Goal: Task Accomplishment & Management: Manage account settings

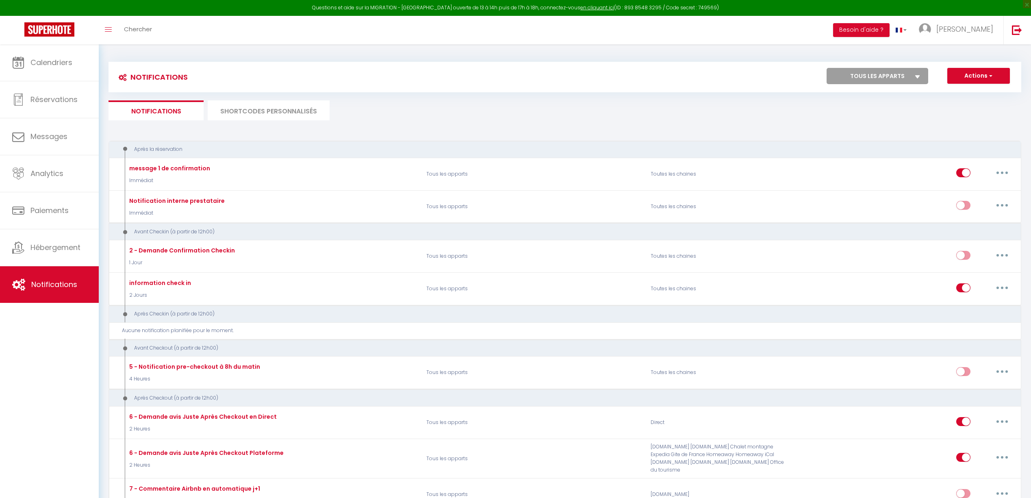
scroll to position [163, 0]
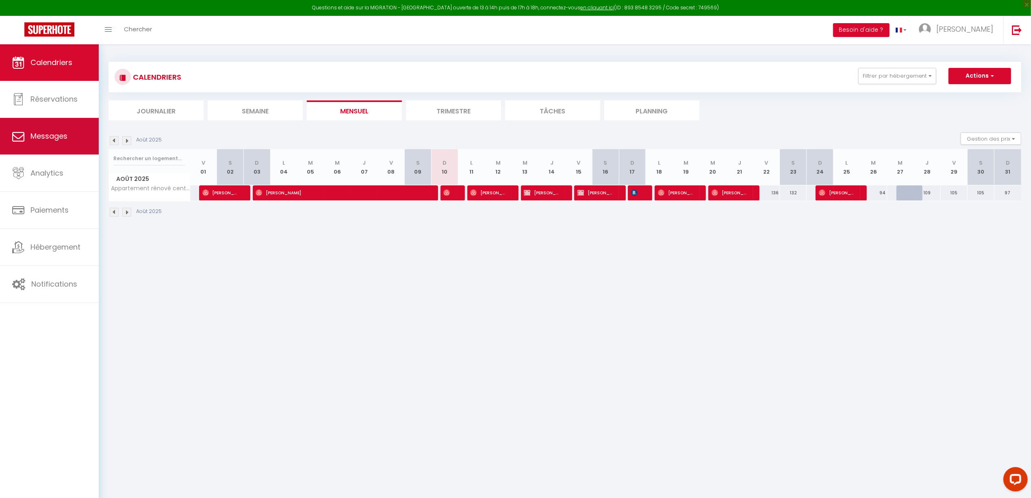
click at [43, 145] on link "Messages" at bounding box center [49, 136] width 99 height 37
select select "message"
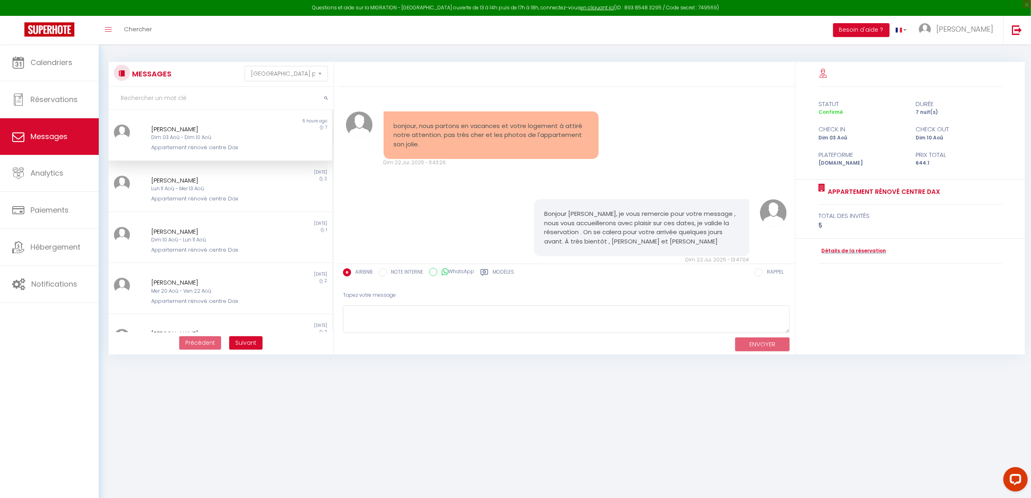
scroll to position [2711, 0]
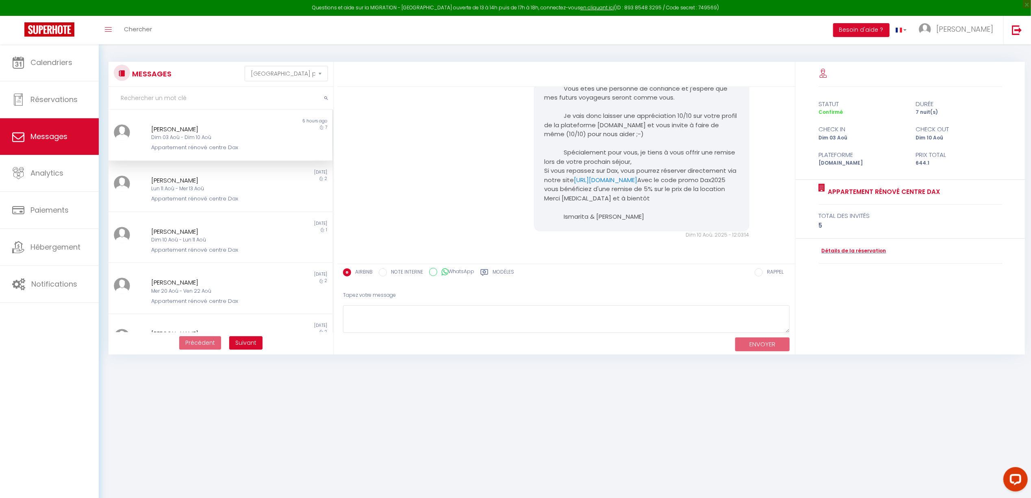
click at [201, 127] on div "Jessica Lebreton" at bounding box center [211, 129] width 120 height 10
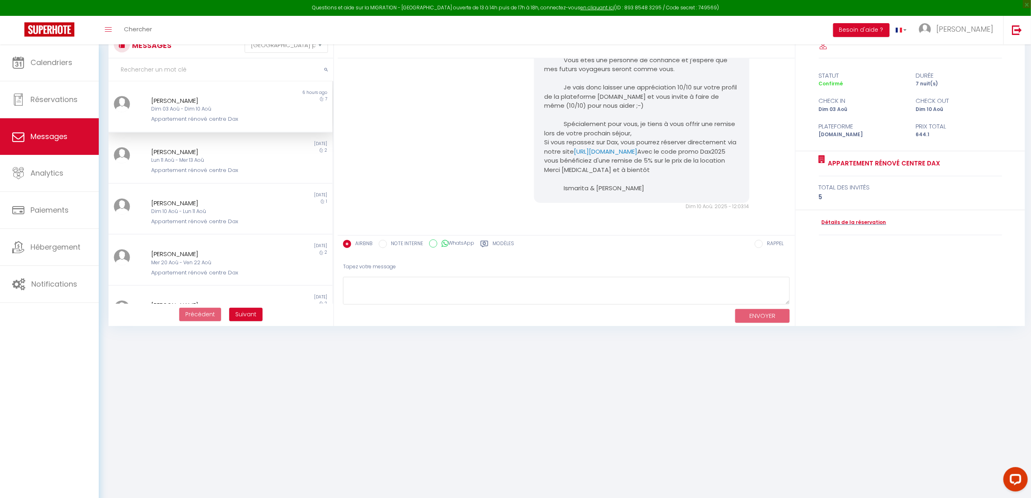
scroll to position [44, 0]
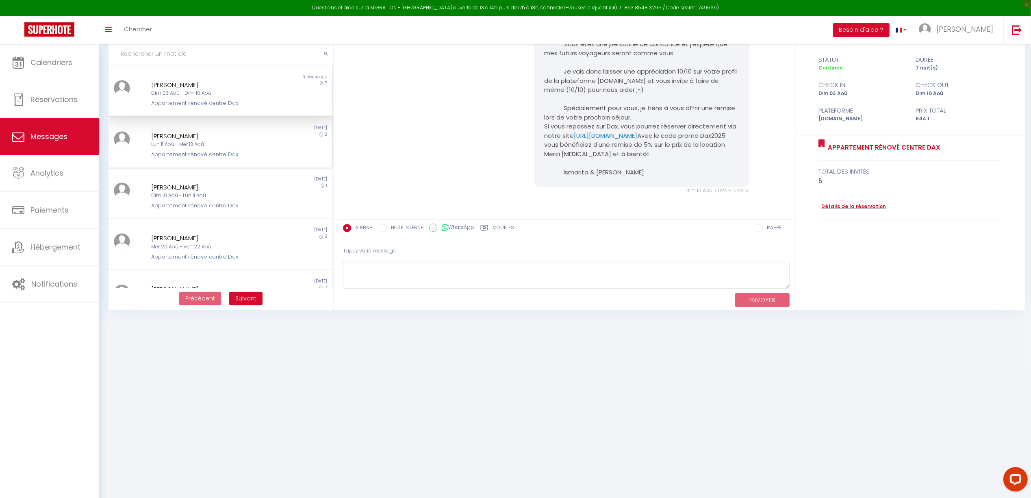
click at [214, 153] on div "Appartement rénové centre Dax" at bounding box center [211, 154] width 120 height 8
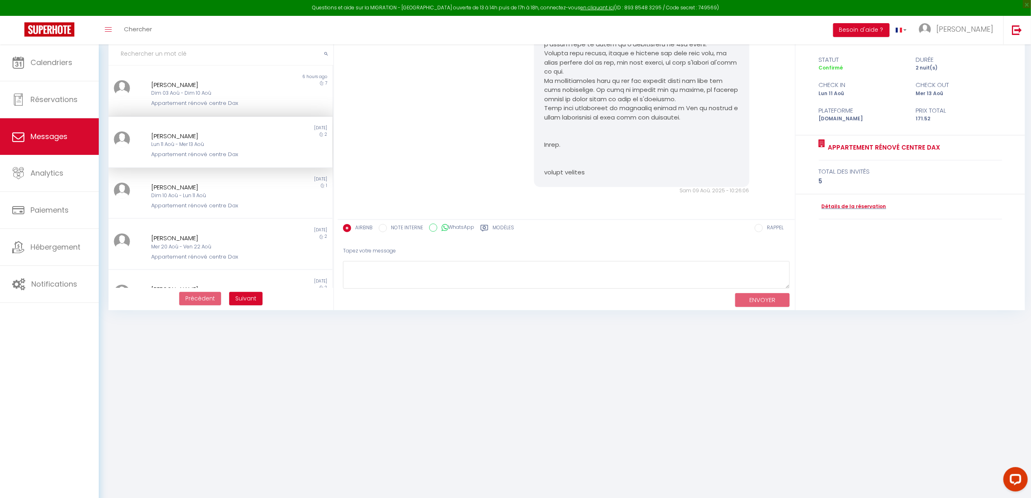
scroll to position [687, 0]
click at [221, 148] on div "Caroline Bodinier Lun 11 Aoû - Mer 13 Aoû Appartement rénové centre Dax" at bounding box center [211, 145] width 130 height 28
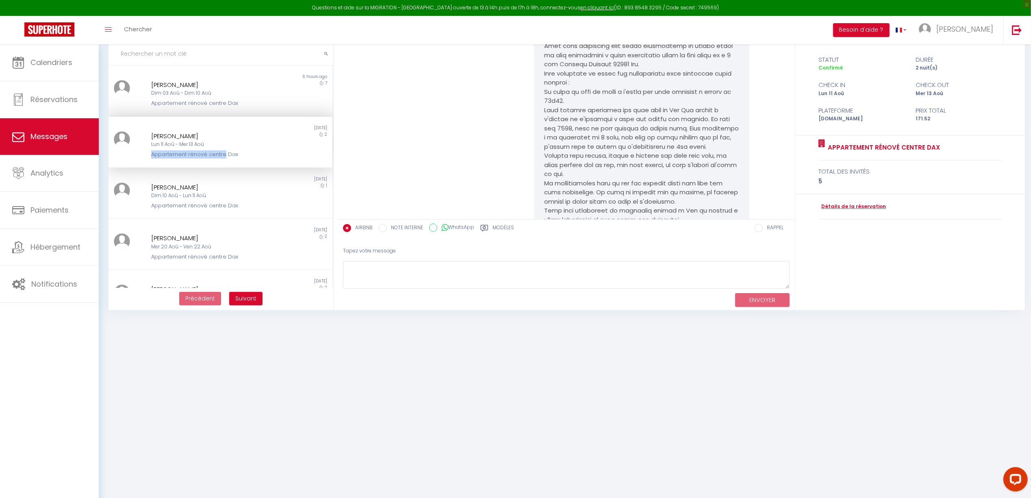
scroll to position [470, 0]
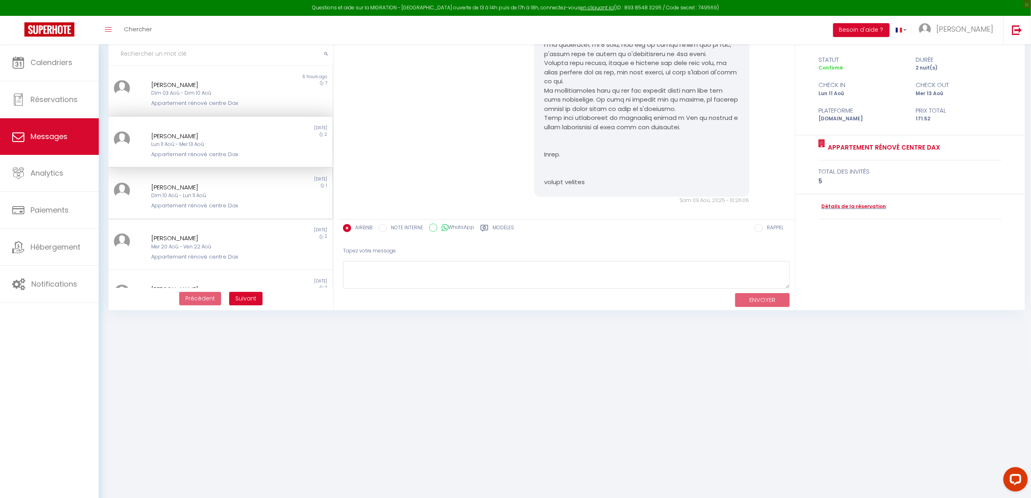
click at [205, 193] on div "Dim 10 Aoû - Lun 11 Aoû" at bounding box center [211, 196] width 120 height 8
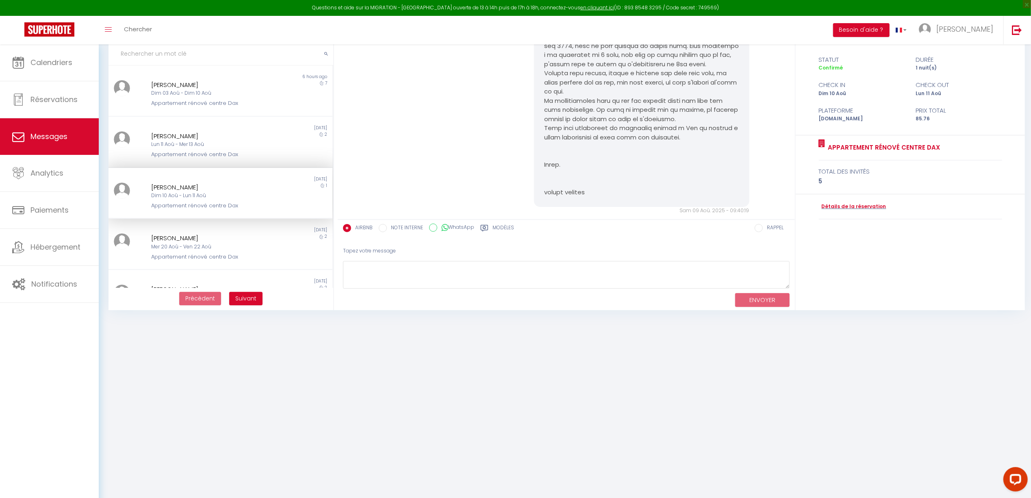
scroll to position [1210, 0]
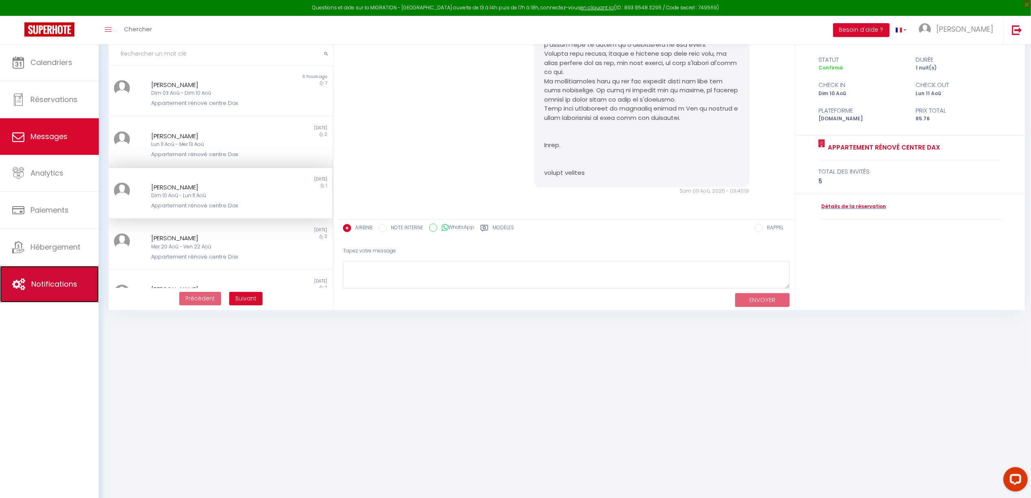
click at [49, 273] on link "Notifications" at bounding box center [49, 284] width 99 height 37
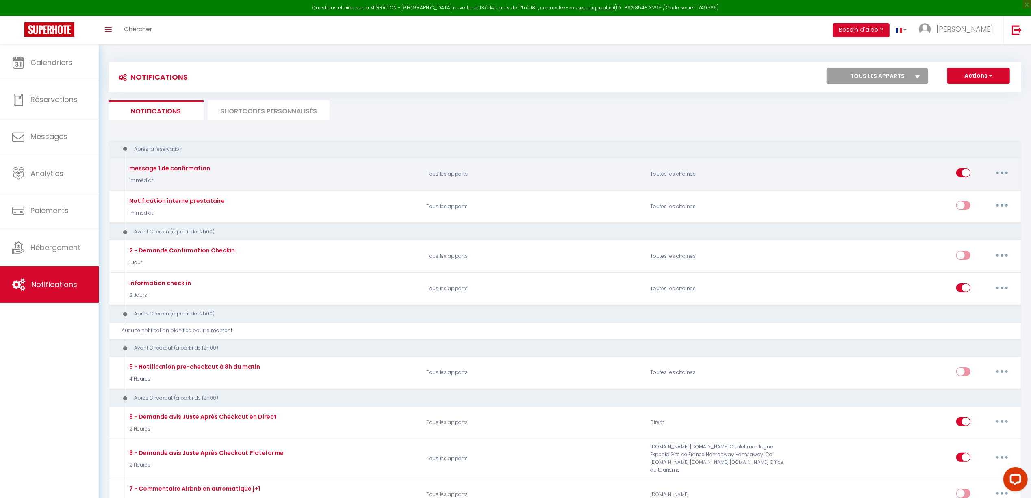
click at [993, 176] on button "button" at bounding box center [1002, 172] width 23 height 13
click at [996, 187] on link "Editer" at bounding box center [981, 191] width 60 height 14
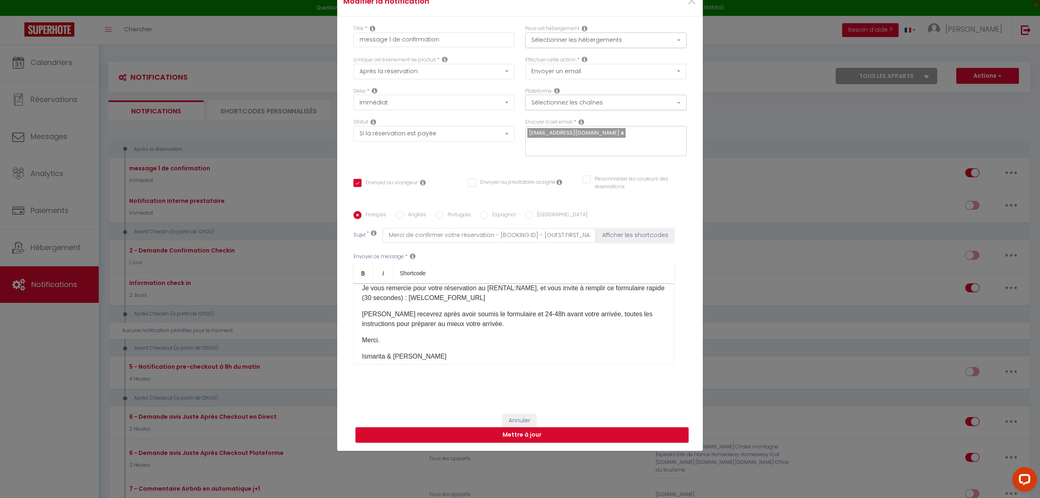
scroll to position [38, 0]
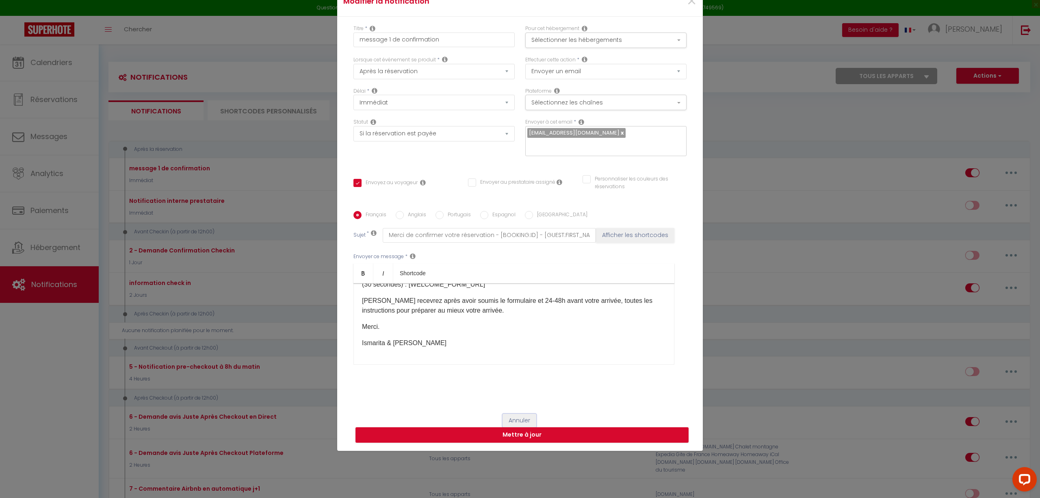
click at [523, 418] on button "Annuler" at bounding box center [520, 421] width 34 height 14
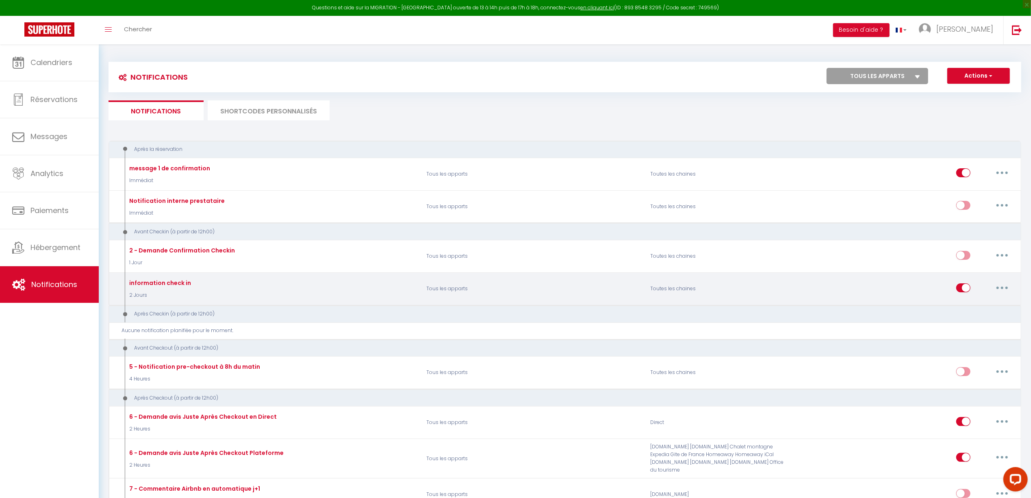
click at [1000, 295] on div "Editer Dupliquer Tester Supprimer" at bounding box center [984, 289] width 57 height 24
click at [1000, 293] on button "button" at bounding box center [1002, 287] width 23 height 13
click at [984, 303] on link "Editer" at bounding box center [981, 306] width 60 height 14
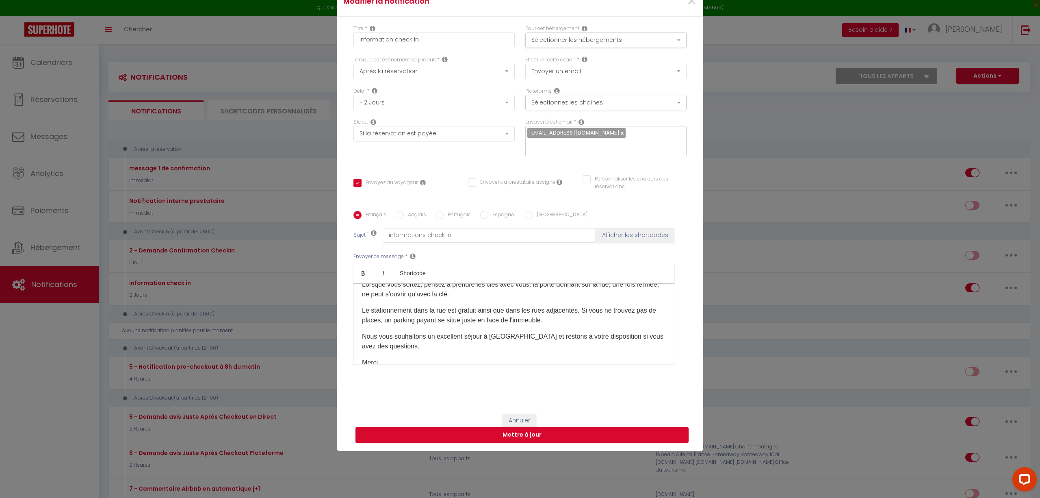
scroll to position [184, 0]
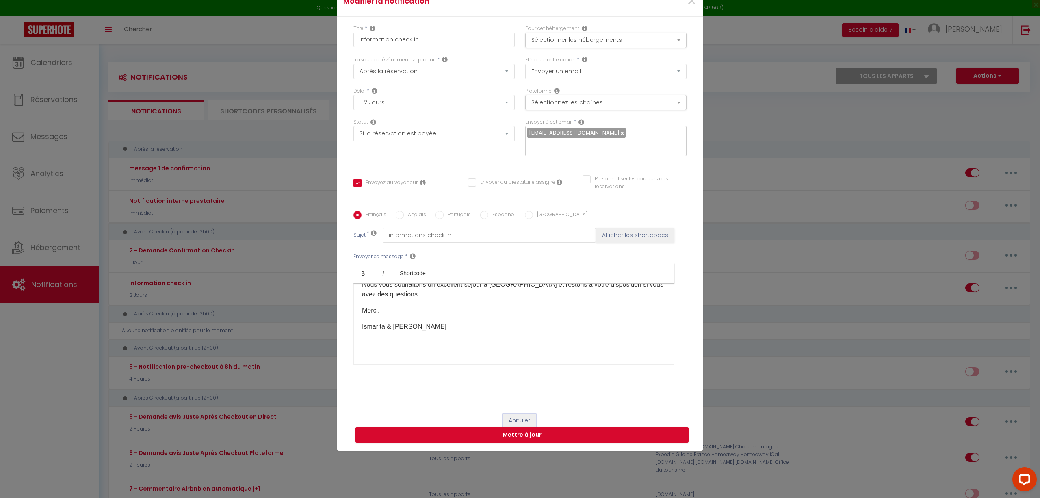
click at [515, 421] on button "Annuler" at bounding box center [520, 421] width 34 height 14
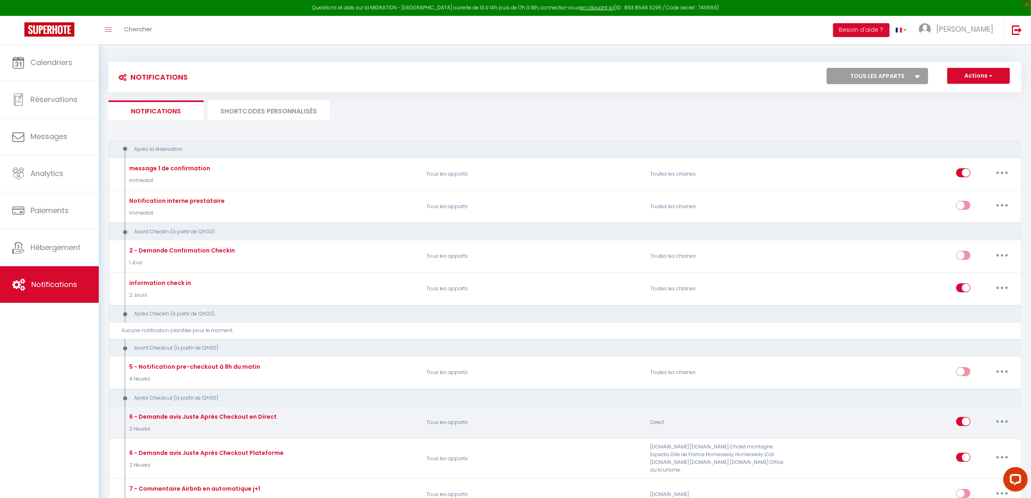
click at [1006, 425] on button "button" at bounding box center [1002, 421] width 23 height 13
click at [973, 434] on link "Editer" at bounding box center [981, 440] width 60 height 14
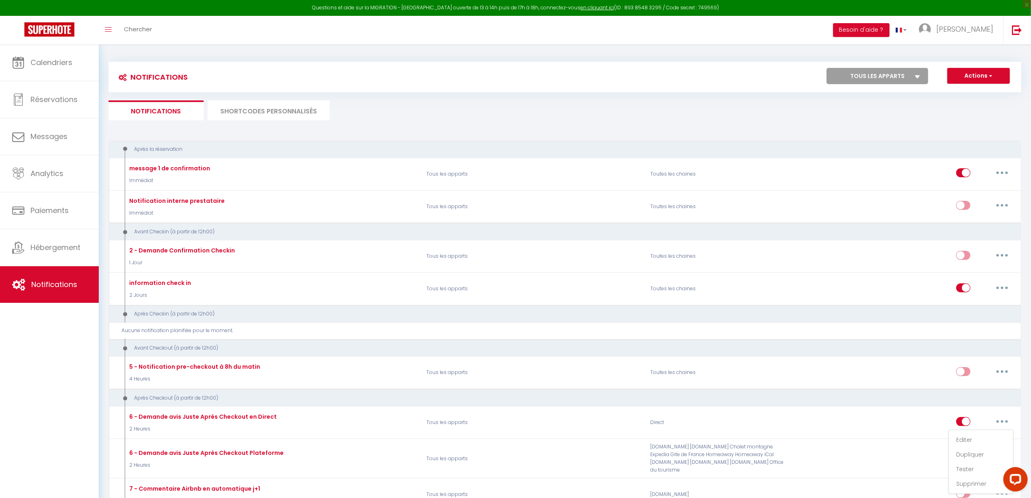
scroll to position [152, 0]
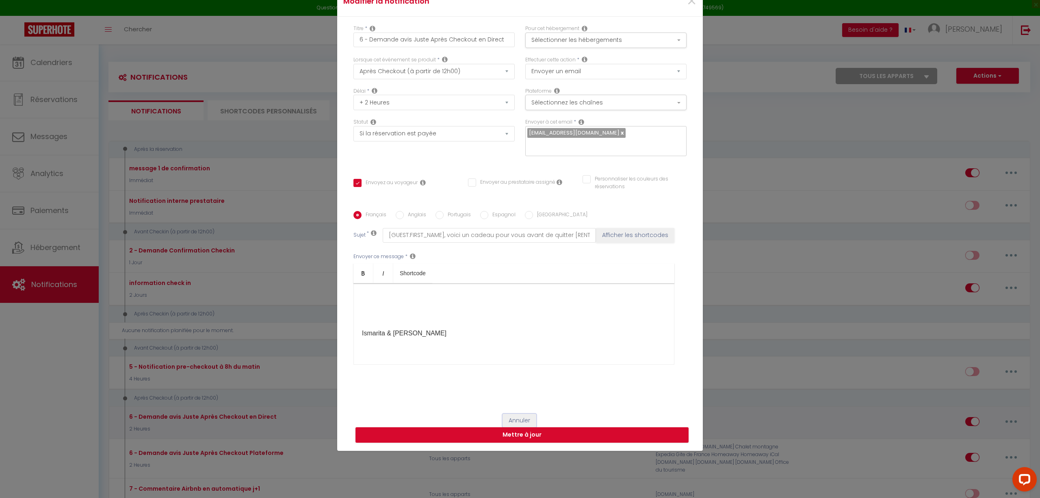
click at [521, 416] on button "Annuler" at bounding box center [520, 421] width 34 height 14
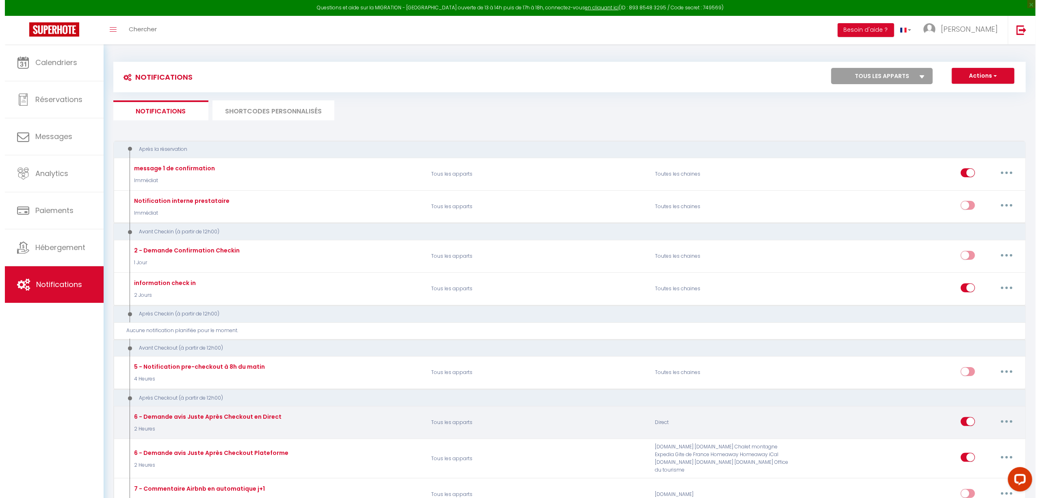
scroll to position [217, 0]
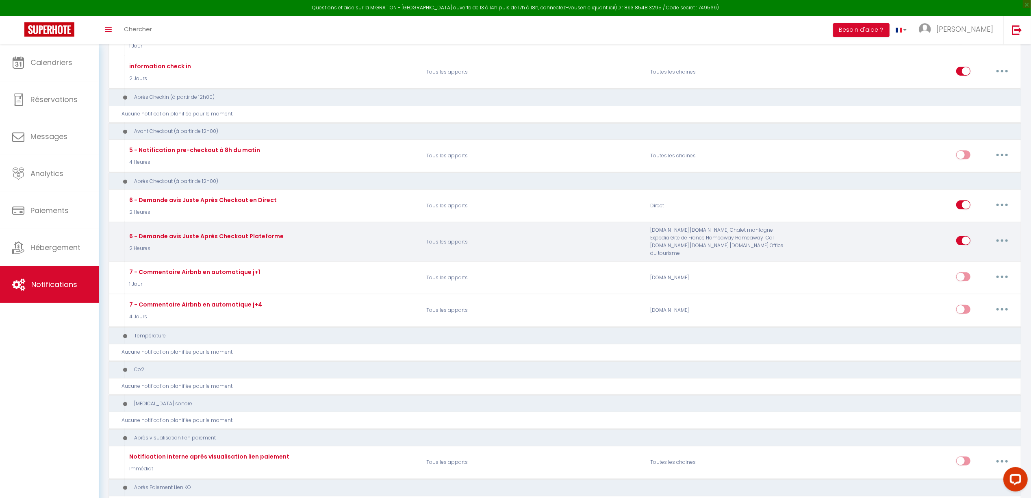
click at [1002, 241] on button "button" at bounding box center [1002, 240] width 23 height 13
click at [979, 252] on link "Editer" at bounding box center [981, 259] width 60 height 14
type input "6 - Demande avis Juste Après Checkout Plateforme"
checkbox input "true"
checkbox input "false"
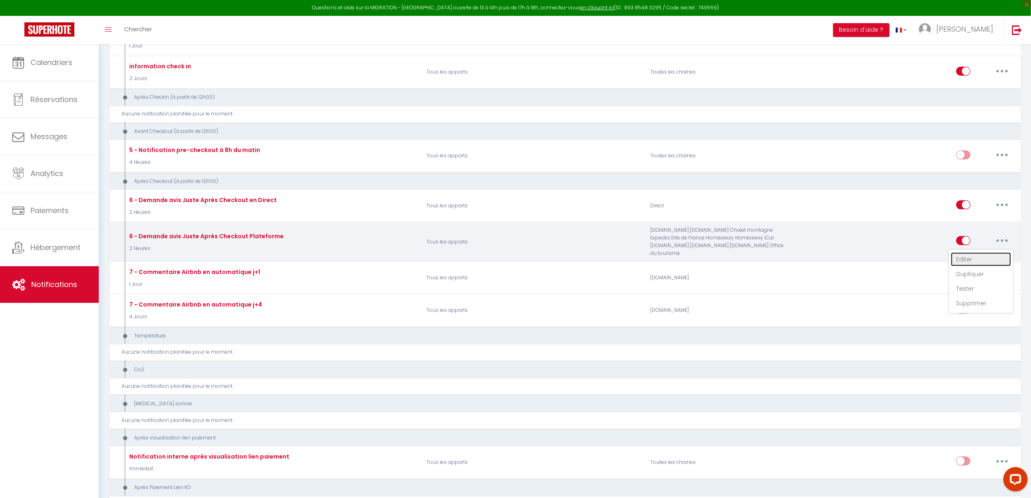
checkbox input "false"
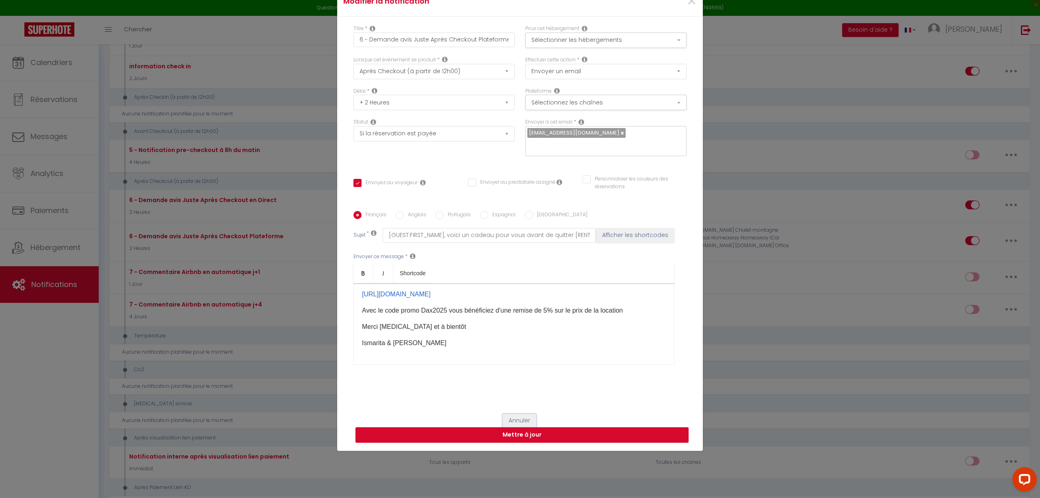
click at [520, 419] on button "Annuler" at bounding box center [520, 421] width 34 height 14
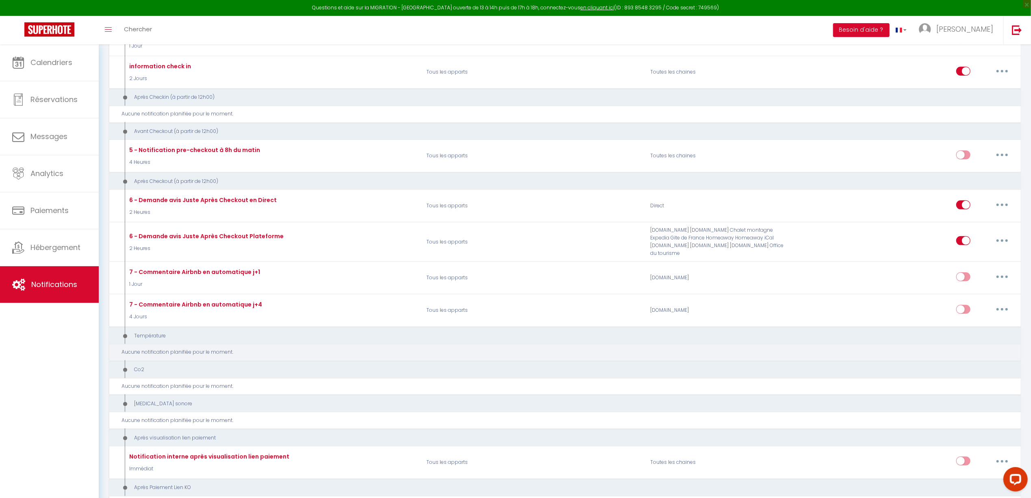
scroll to position [108, 0]
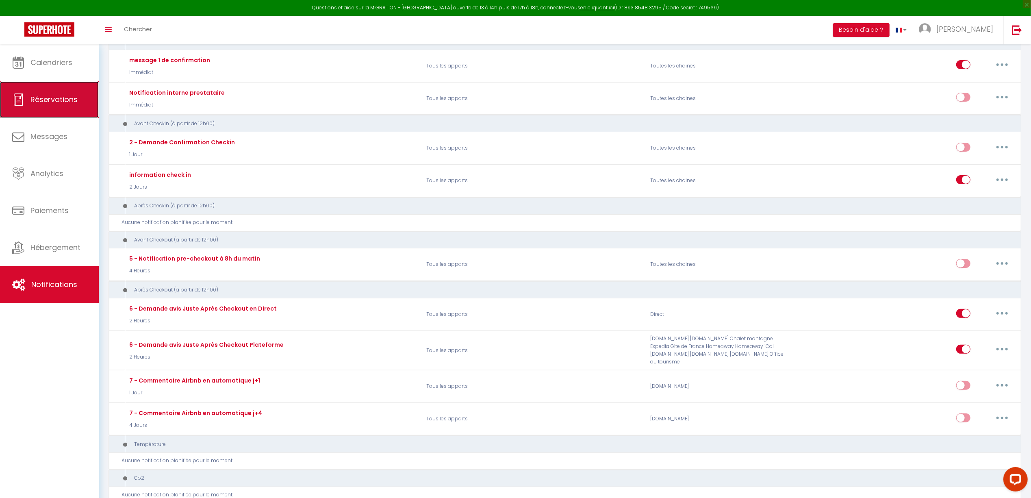
click at [39, 107] on link "Réservations" at bounding box center [49, 99] width 99 height 37
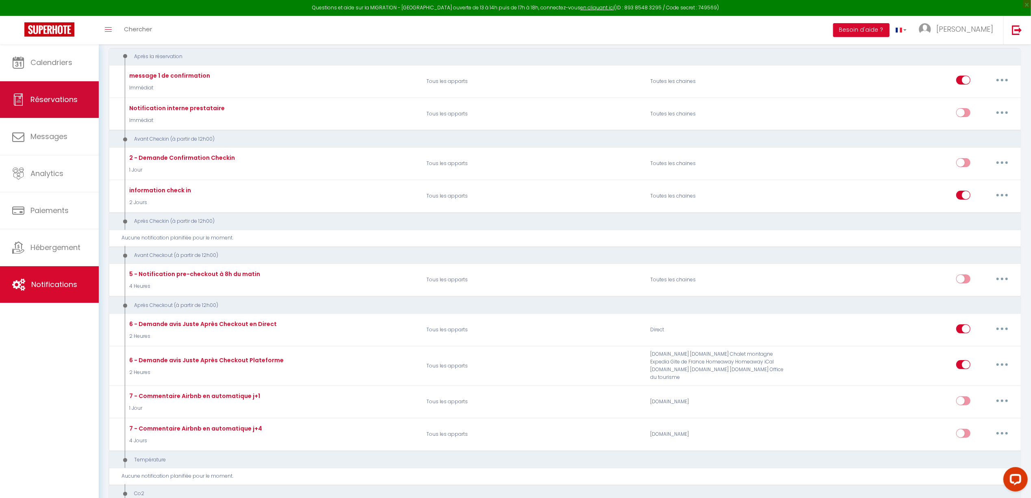
select select "not_cancelled"
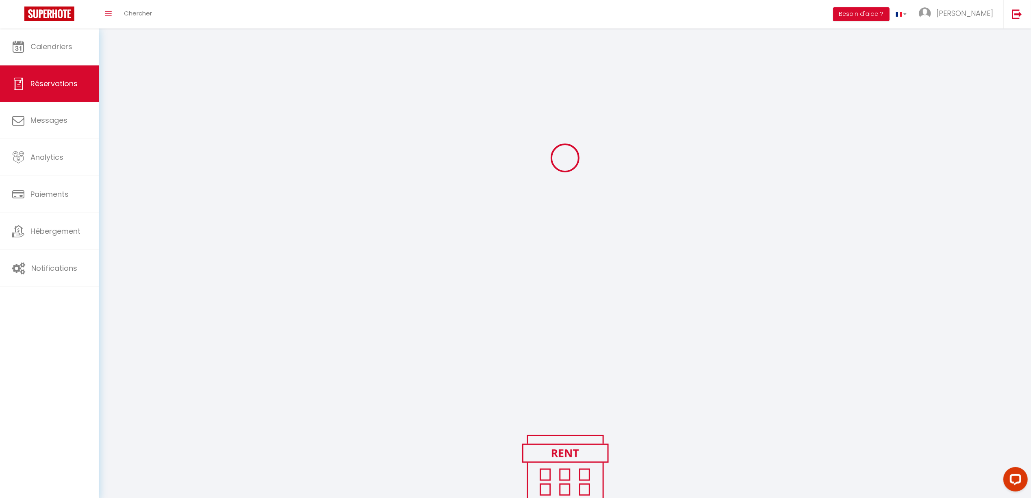
scroll to position [108, 0]
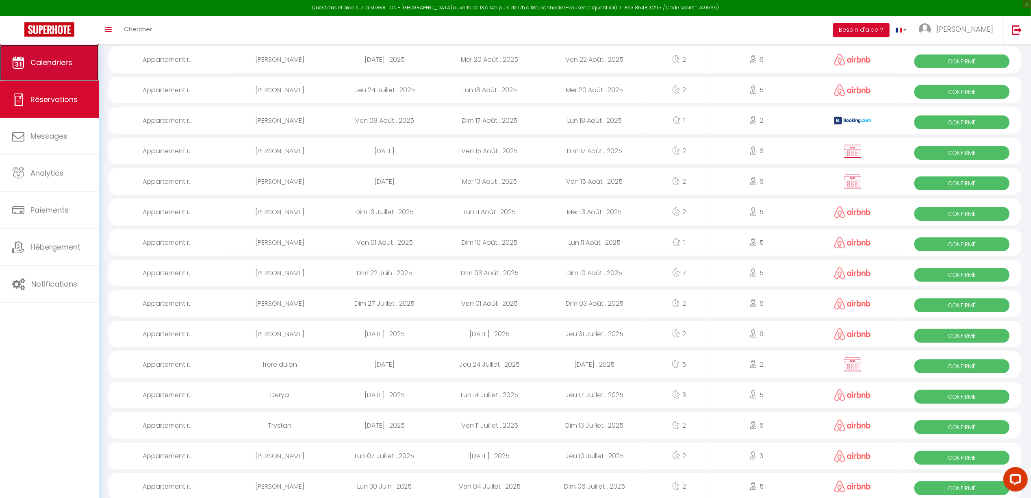
click at [52, 61] on span "Calendriers" at bounding box center [51, 62] width 42 height 10
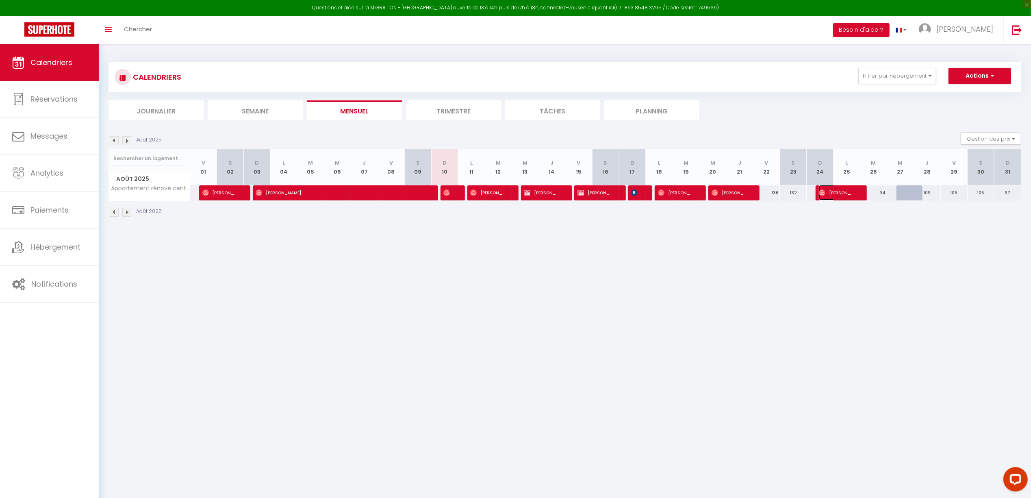
click at [848, 194] on span "Sonia Simoes" at bounding box center [837, 192] width 36 height 15
select select "OK"
select select "0"
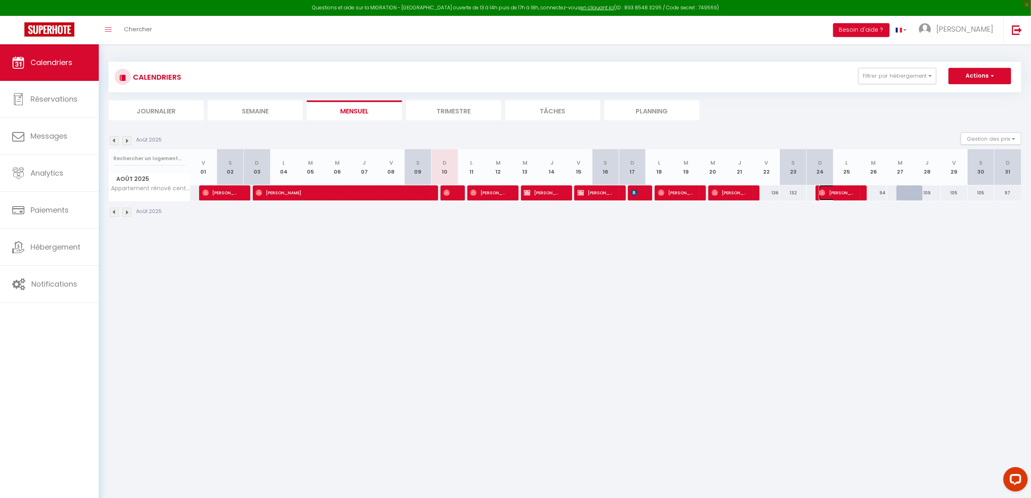
select select "1"
select select
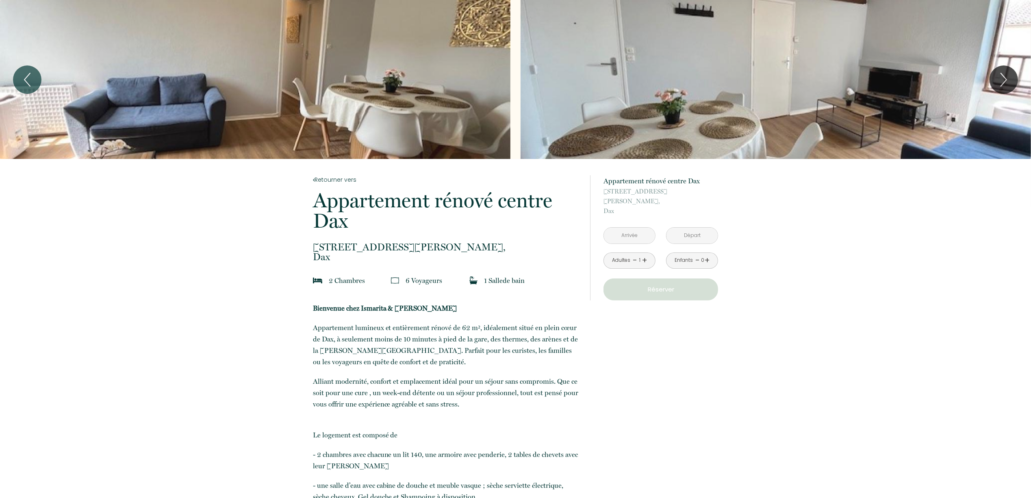
click at [631, 228] on input "text" at bounding box center [629, 236] width 51 height 16
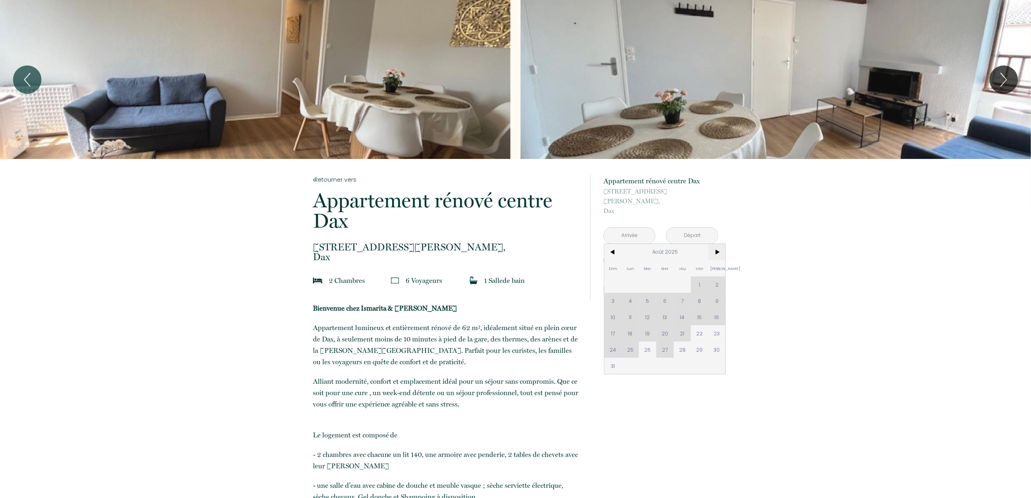
click at [714, 244] on span ">" at bounding box center [716, 252] width 17 height 16
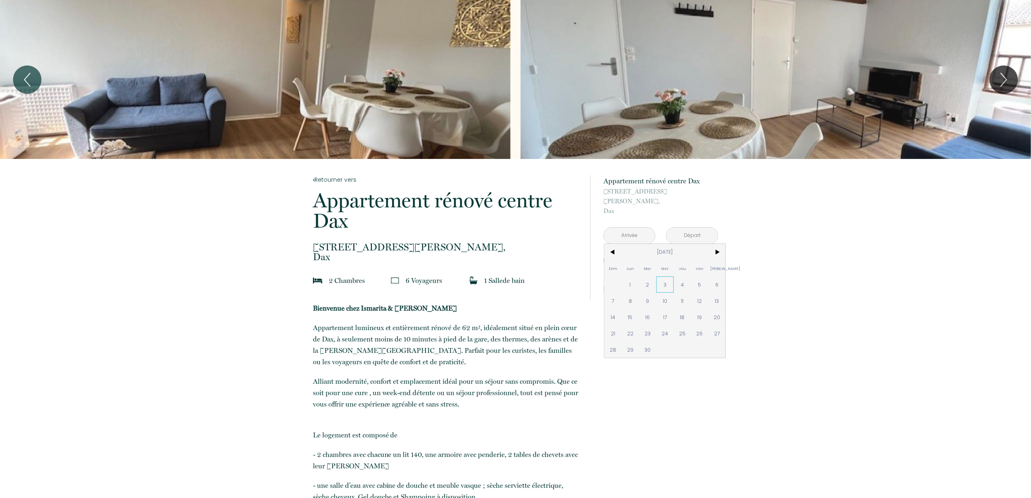
click at [668, 276] on span "3" at bounding box center [664, 284] width 17 height 16
type input "Mer 03 Sep 2025"
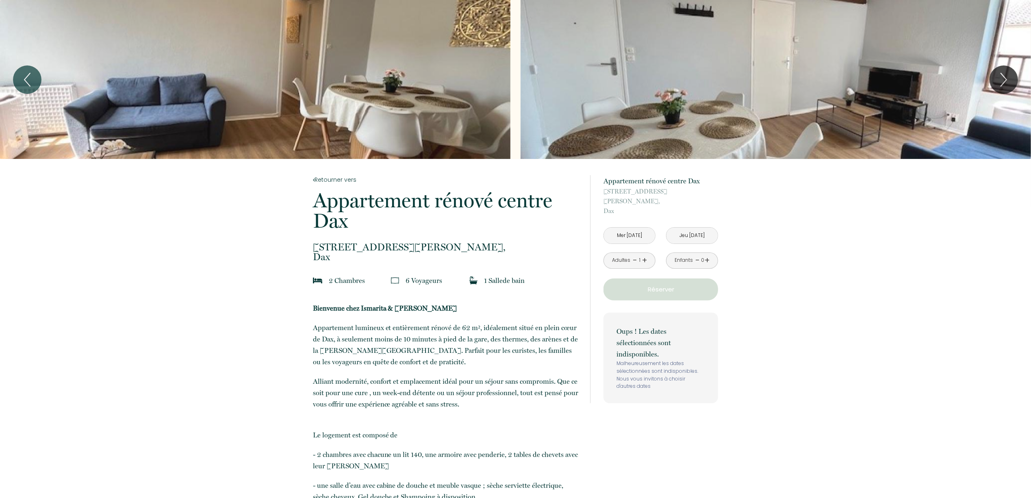
click at [705, 228] on input "Jeu 04 Sep 2025" at bounding box center [691, 236] width 51 height 16
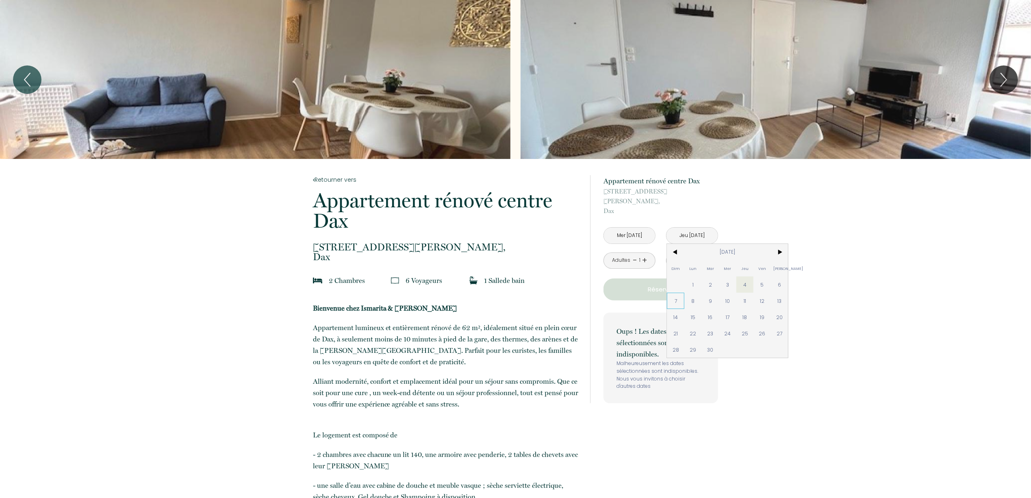
click at [675, 293] on span "7" at bounding box center [675, 301] width 17 height 16
type input "Dim 07 Sep 2025"
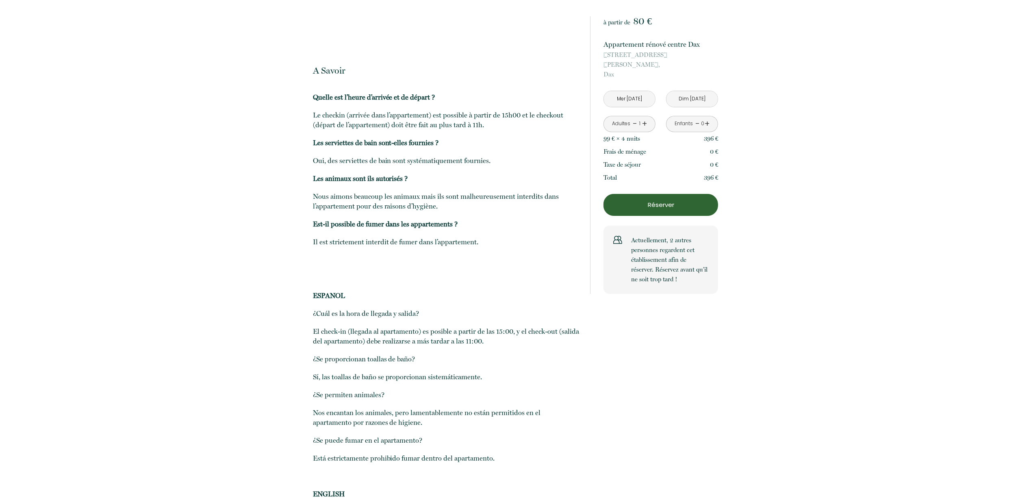
scroll to position [2788, 0]
